Goal: Book appointment/travel/reservation

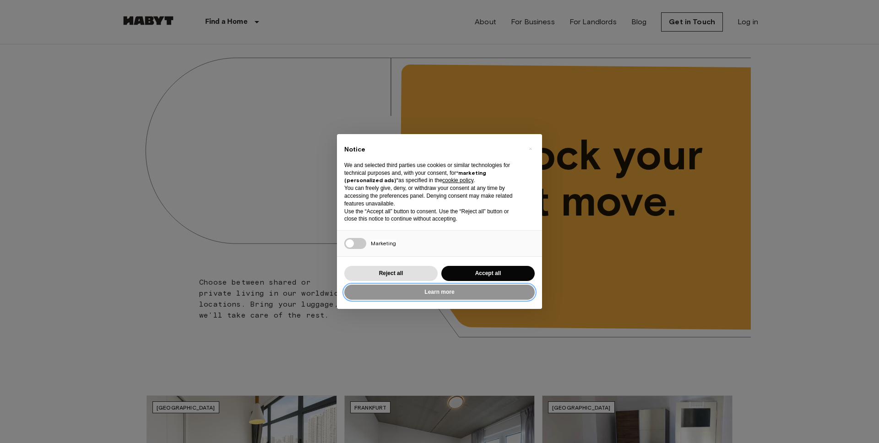
click at [427, 298] on button "Learn more" at bounding box center [439, 292] width 190 height 15
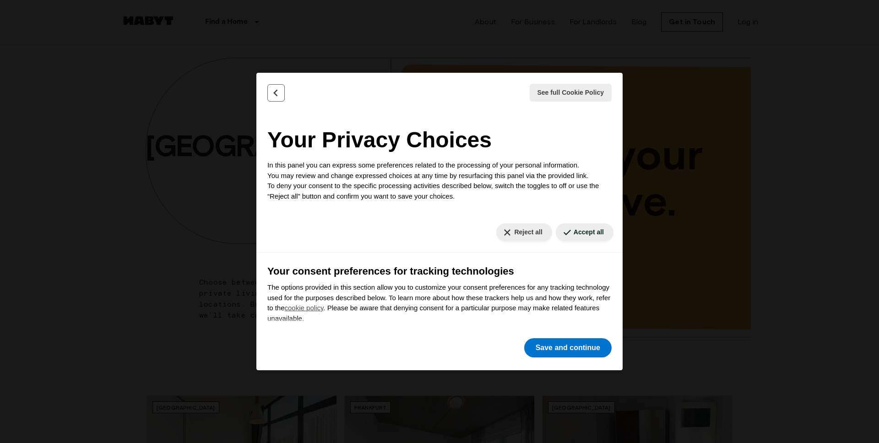
click at [268, 93] on button "Back" at bounding box center [275, 92] width 17 height 17
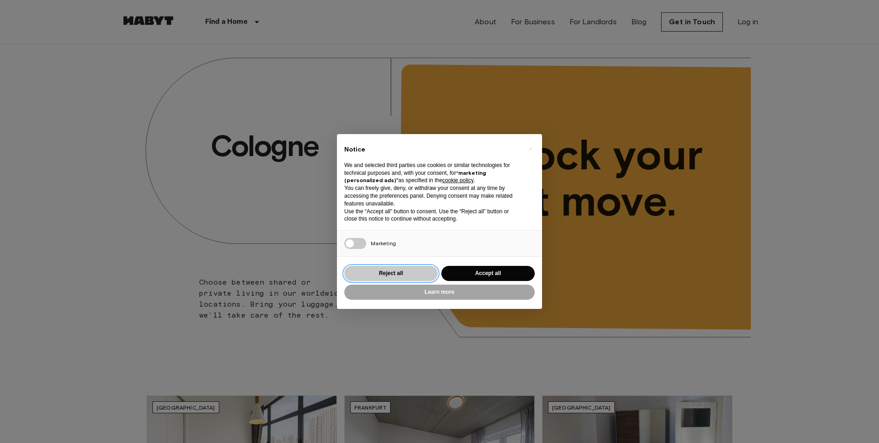
click at [417, 274] on button "Reject all" at bounding box center [390, 273] width 93 height 15
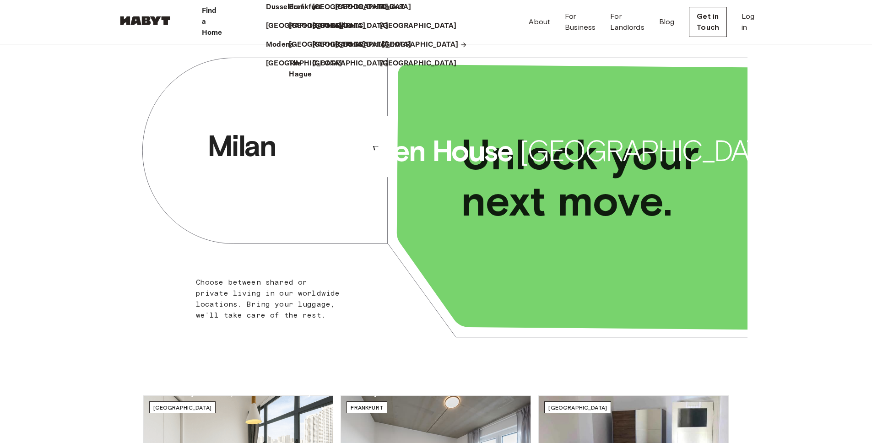
click at [416, 50] on p "[GEOGRAPHIC_DATA]" at bounding box center [420, 44] width 76 height 11
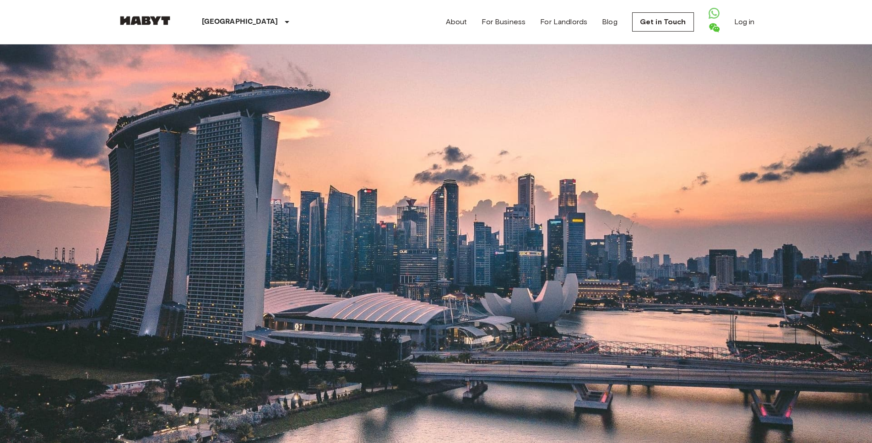
click at [178, 93] on input "Move-in date" at bounding box center [150, 88] width 65 height 9
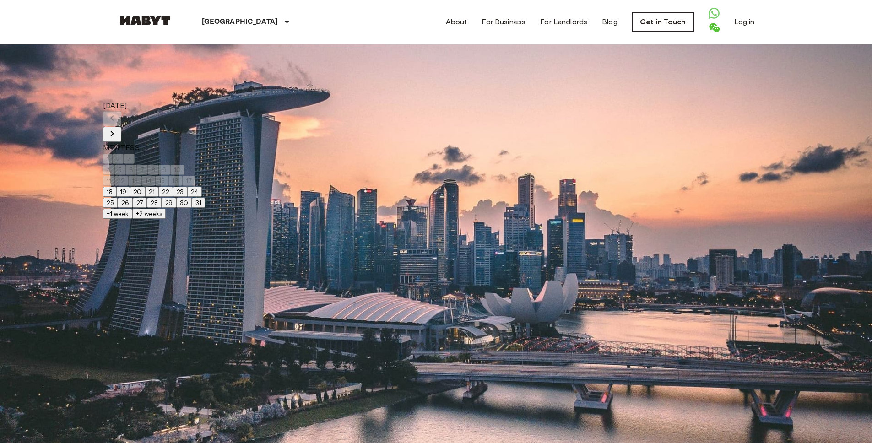
click at [187, 197] on button "23" at bounding box center [180, 192] width 14 height 10
type input "**********"
